Goal: Entertainment & Leisure: Consume media (video, audio)

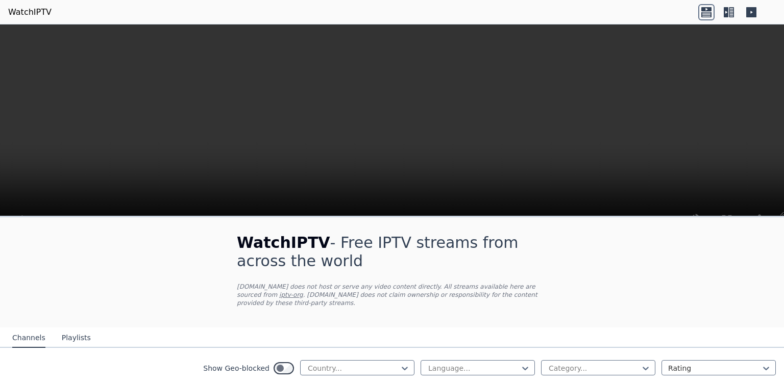
scroll to position [196, 0]
click at [406, 363] on icon at bounding box center [405, 368] width 10 height 10
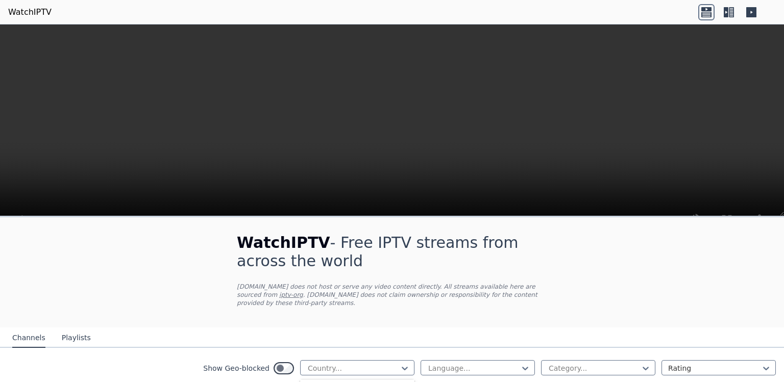
click at [376, 357] on div "[GEOGRAPHIC_DATA]" at bounding box center [357, 356] width 114 height 18
click at [650, 363] on icon at bounding box center [646, 368] width 10 height 10
